Goal: Navigation & Orientation: Find specific page/section

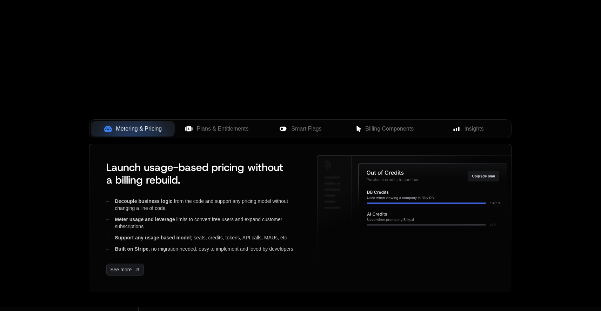
scroll to position [204, 0]
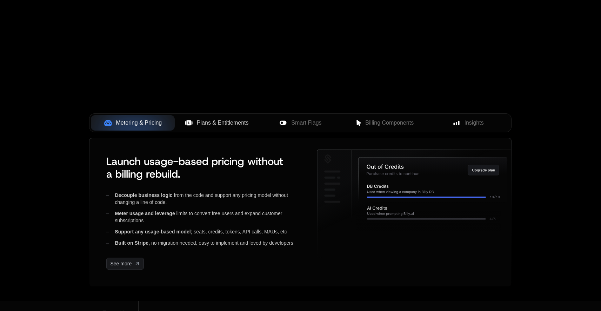
click at [222, 122] on span "Plans & Entitlements" at bounding box center [223, 123] width 52 height 8
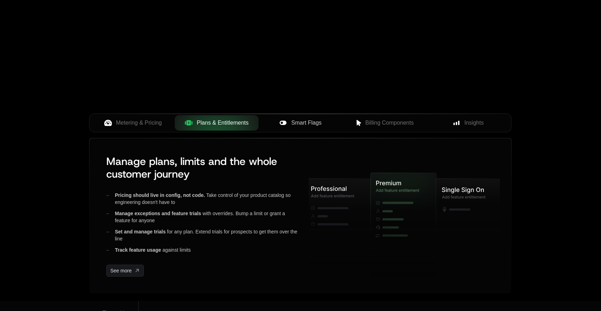
click at [312, 125] on span "Smart Flags" at bounding box center [306, 123] width 30 height 8
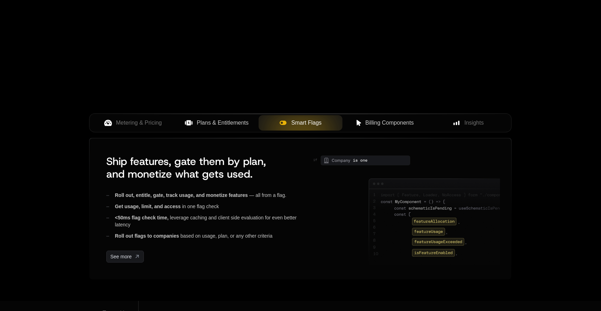
click at [383, 130] on button "Billing Components" at bounding box center [384, 122] width 84 height 15
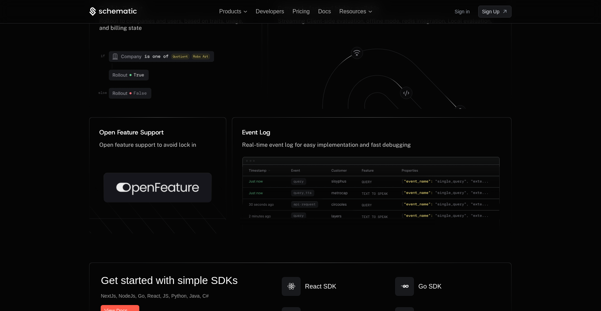
scroll to position [3519, 0]
click at [246, 13] on span "Products" at bounding box center [233, 11] width 28 height 6
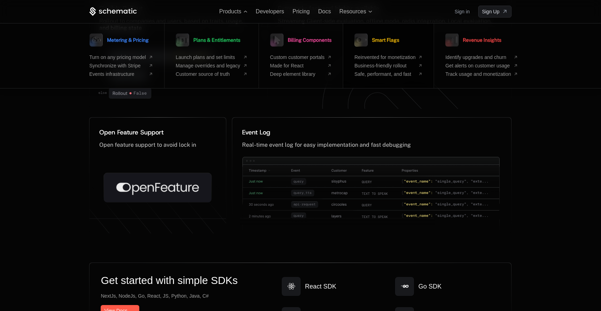
click at [387, 44] on link "Smart Flags" at bounding box center [376, 40] width 45 height 18
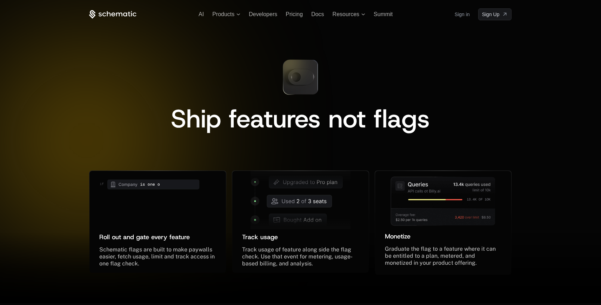
click at [127, 15] on icon at bounding box center [125, 14] width 4 height 4
